Goal: Task Accomplishment & Management: Complete application form

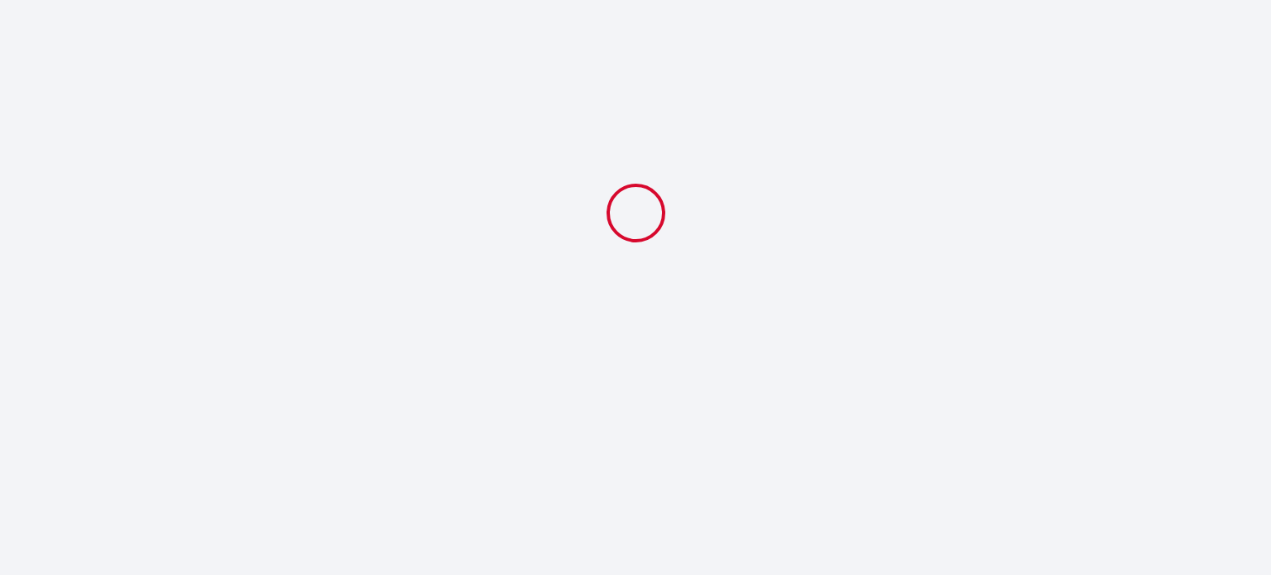
select select
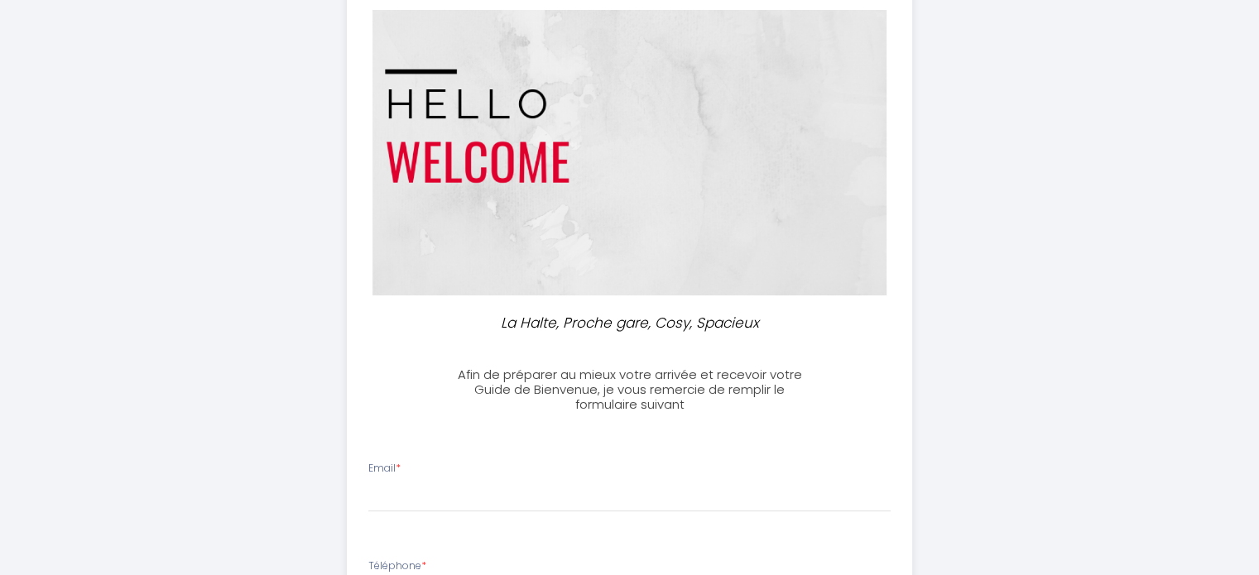
scroll to position [331, 0]
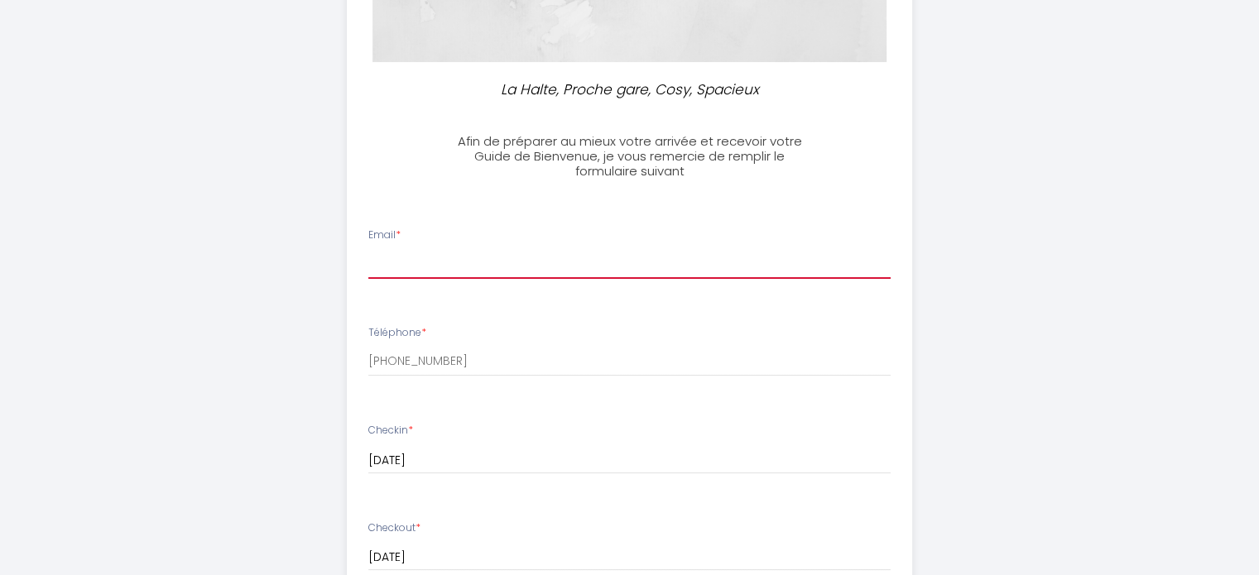
click at [604, 274] on input "Email *" at bounding box center [629, 264] width 522 height 30
click at [498, 278] on input "con" at bounding box center [629, 264] width 522 height 30
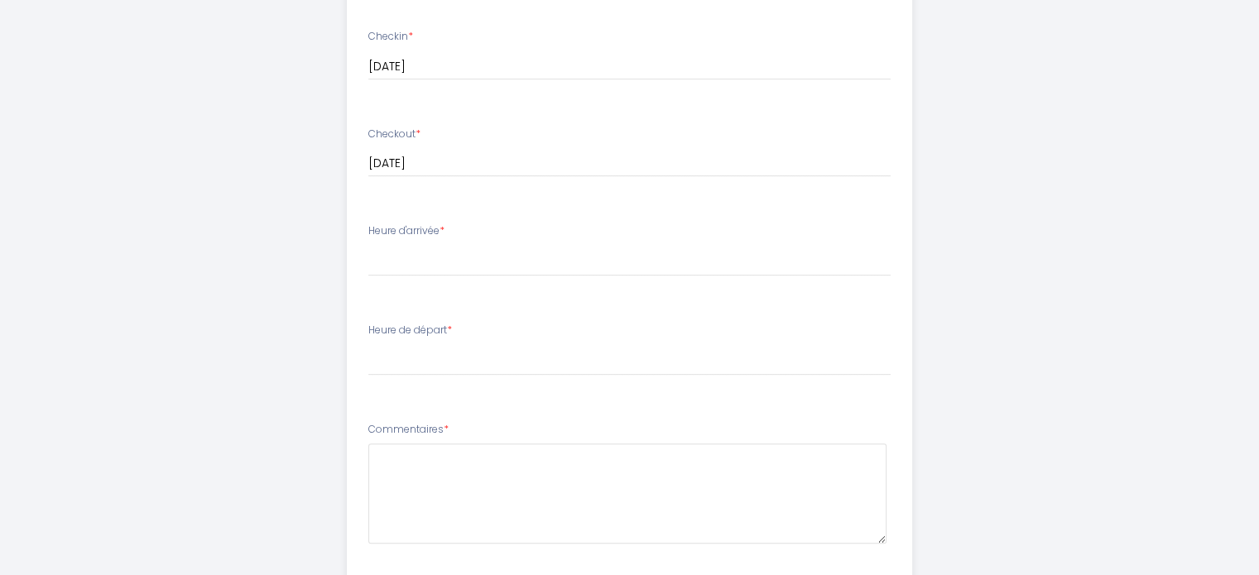
scroll to position [745, 0]
type input "[EMAIL_ADDRESS][DOMAIN_NAME]"
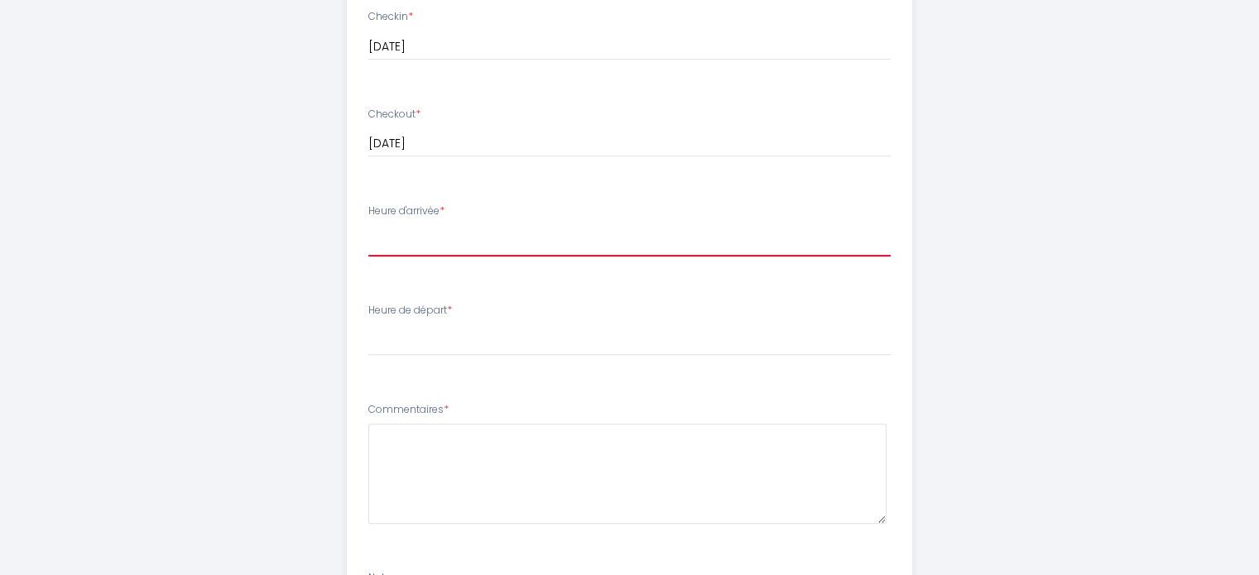
click at [500, 245] on select "15:00 15:30 16:00 16:30 17:00 17:30 18:00 18:30 19:00 19:30 20:00 20:30 21:00 2…" at bounding box center [629, 240] width 522 height 31
select select "17:00"
click at [368, 225] on select "15:00 15:30 16:00 16:30 17:00 17:30 18:00 18:30 19:00 19:30 20:00 20:30 21:00 2…" at bounding box center [629, 240] width 522 height 31
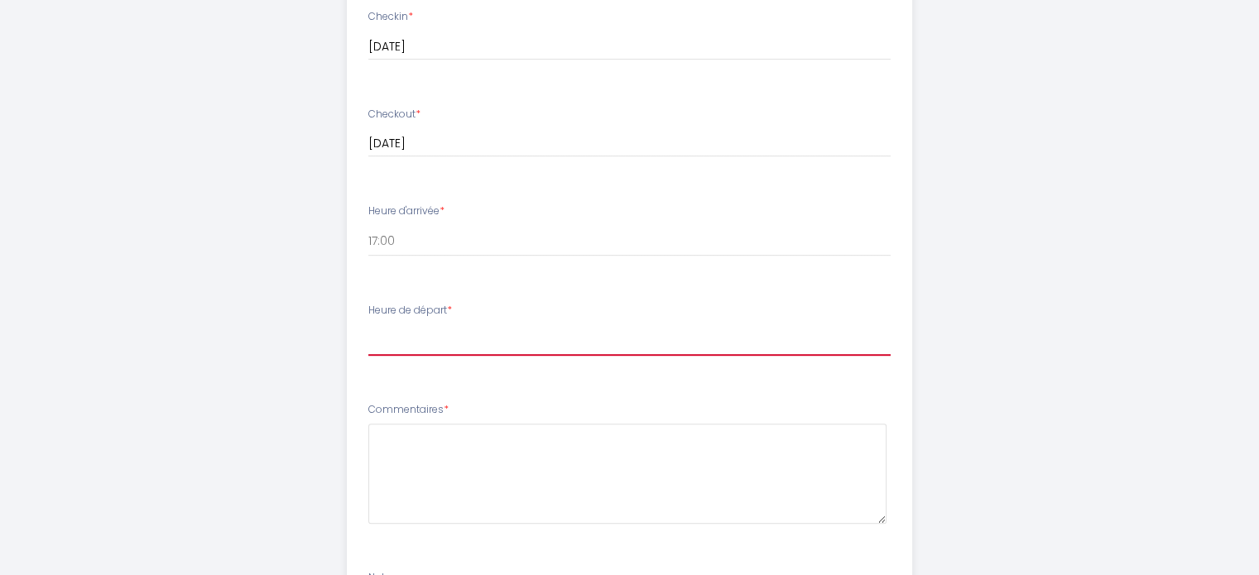
click at [487, 343] on select "00:00 00:30 01:00 01:30 02:00 02:30 03:00 03:30 04:00 04:30 05:00 05:30 06:00 0…" at bounding box center [629, 339] width 522 height 31
select select "08:30"
click at [368, 324] on select "00:00 00:30 01:00 01:30 02:00 02:30 03:00 03:30 04:00 04:30 05:00 05:30 06:00 0…" at bounding box center [629, 339] width 522 height 31
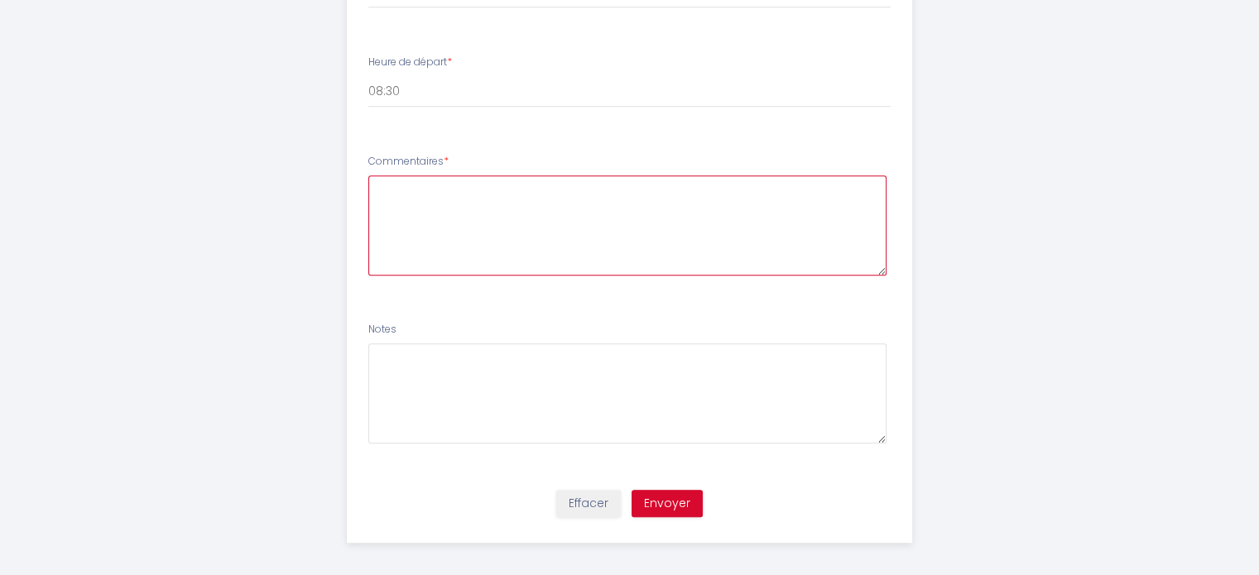
click at [495, 213] on textarea at bounding box center [627, 225] width 518 height 100
type textarea "J'arriverai après la journée de travail"
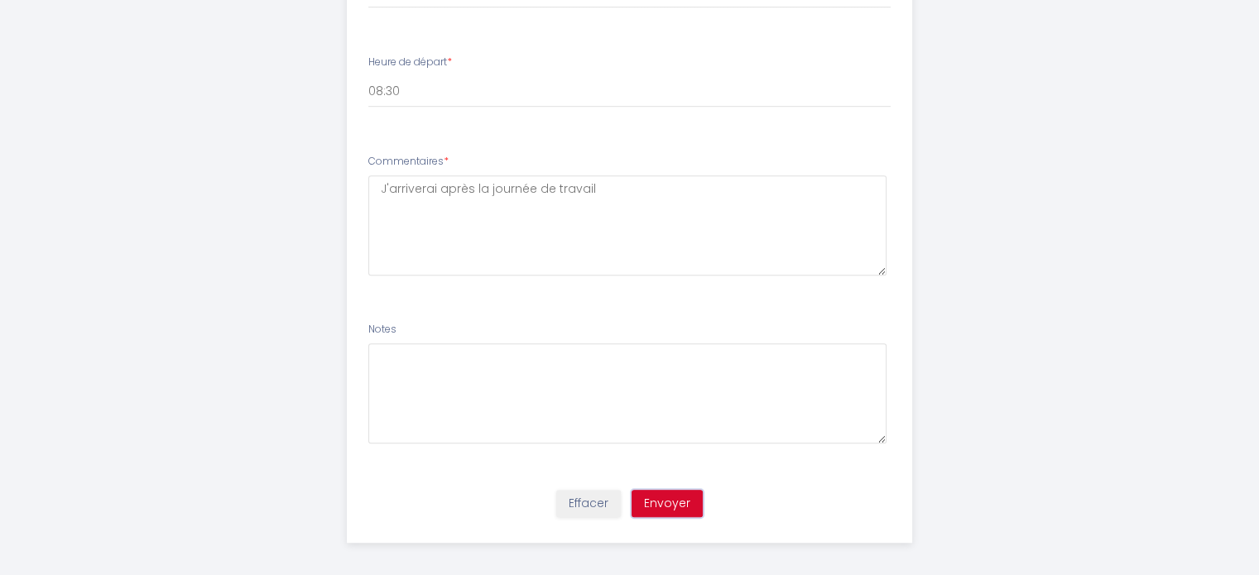
click at [665, 509] on button "Envoyer" at bounding box center [667, 504] width 71 height 28
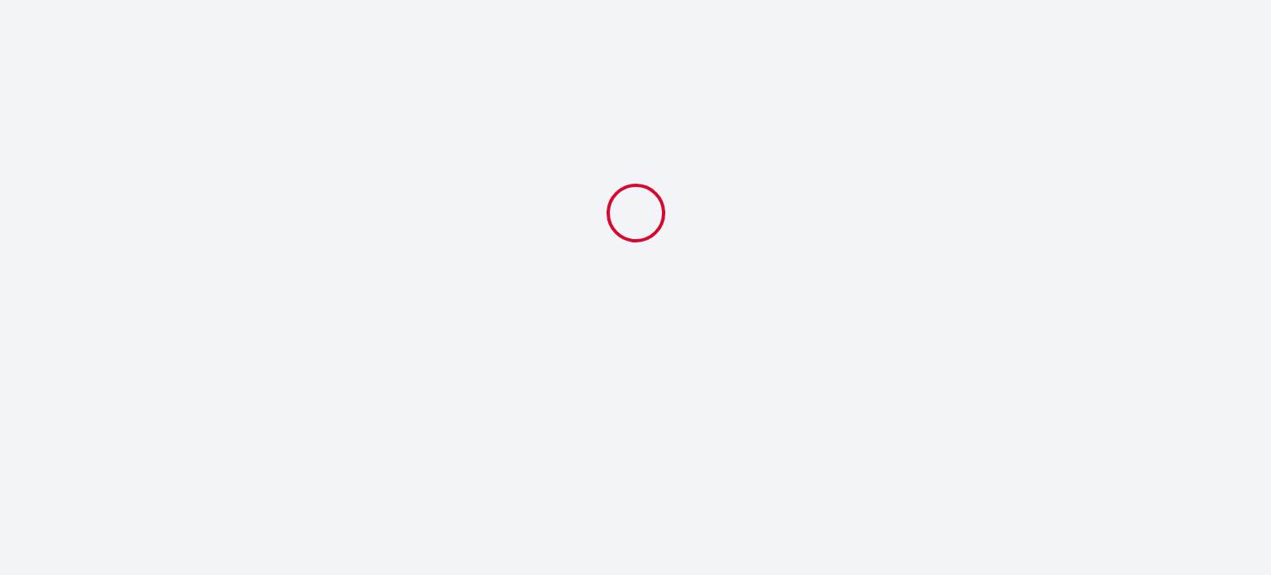
select select "17:00"
select select "08:30"
